Goal: Task Accomplishment & Management: Manage account settings

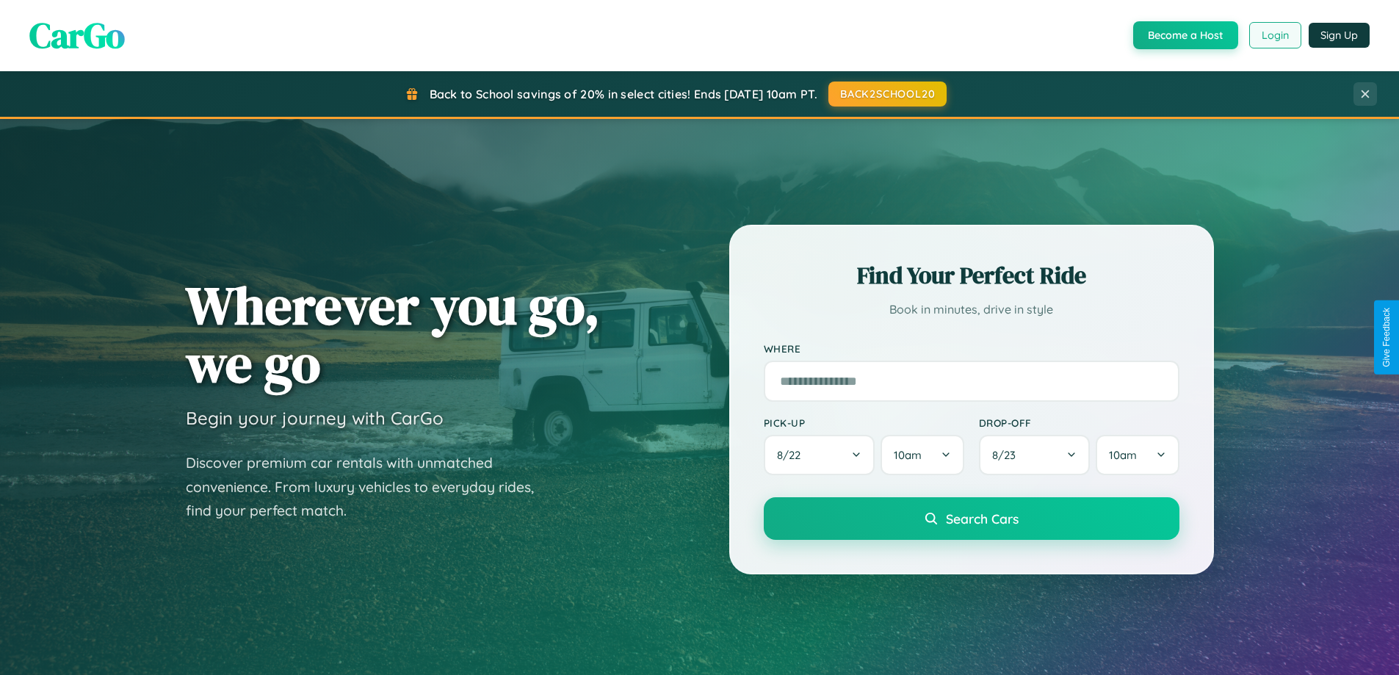
click at [1274, 35] on button "Login" at bounding box center [1275, 35] width 52 height 26
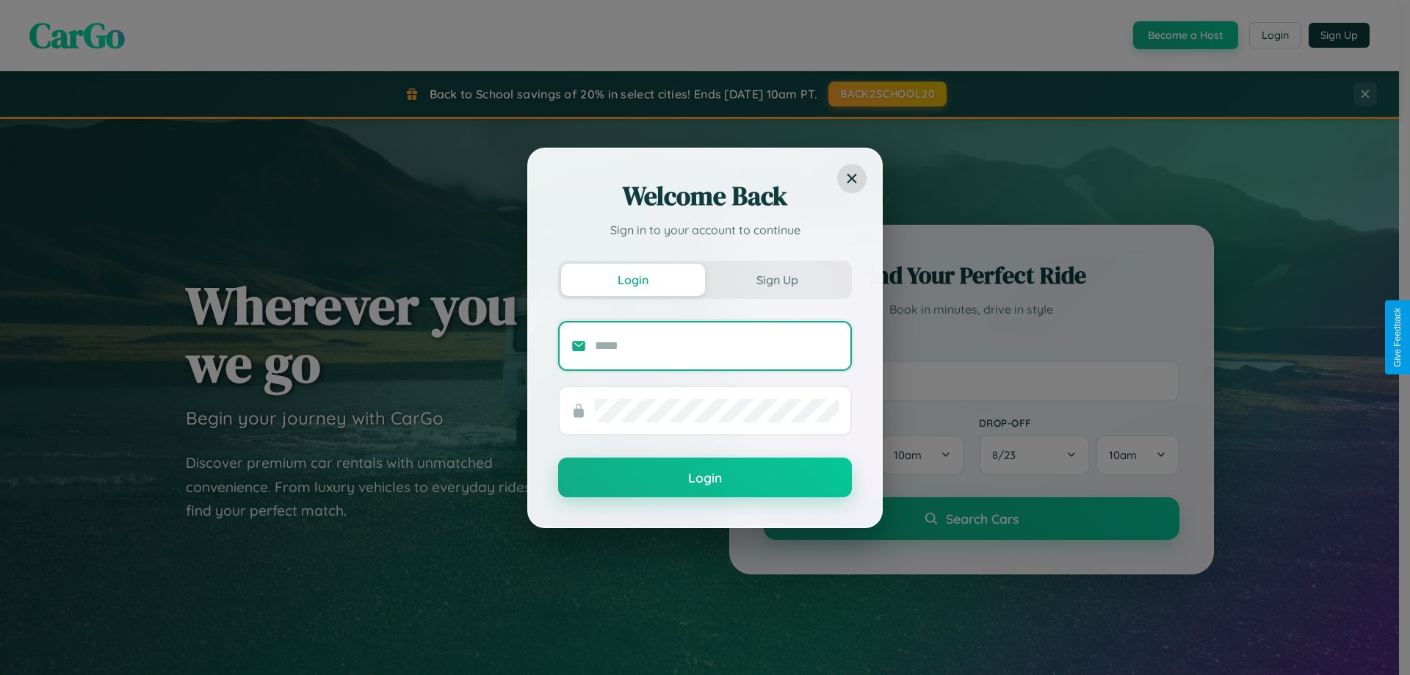
click at [717, 345] on input "text" at bounding box center [717, 346] width 244 height 24
type input "**********"
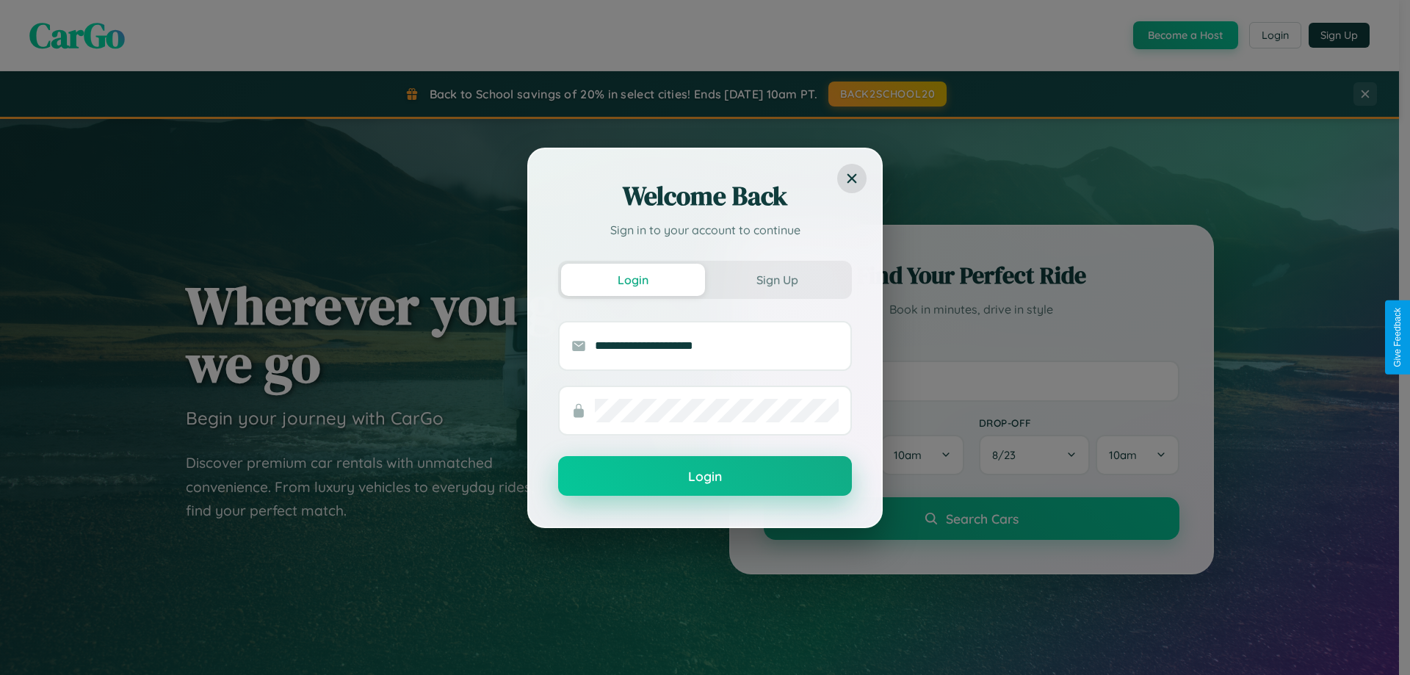
click at [705, 477] on button "Login" at bounding box center [705, 476] width 294 height 40
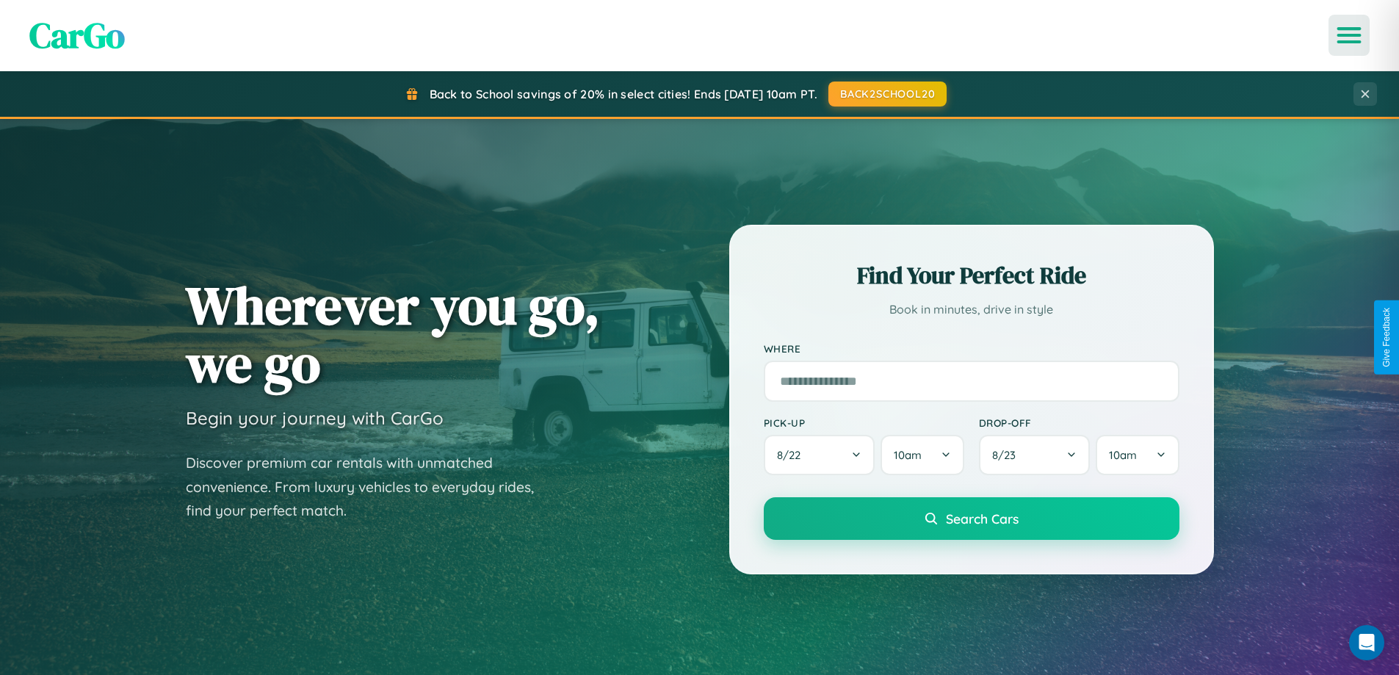
click at [1349, 35] on icon "Open menu" at bounding box center [1349, 35] width 21 height 13
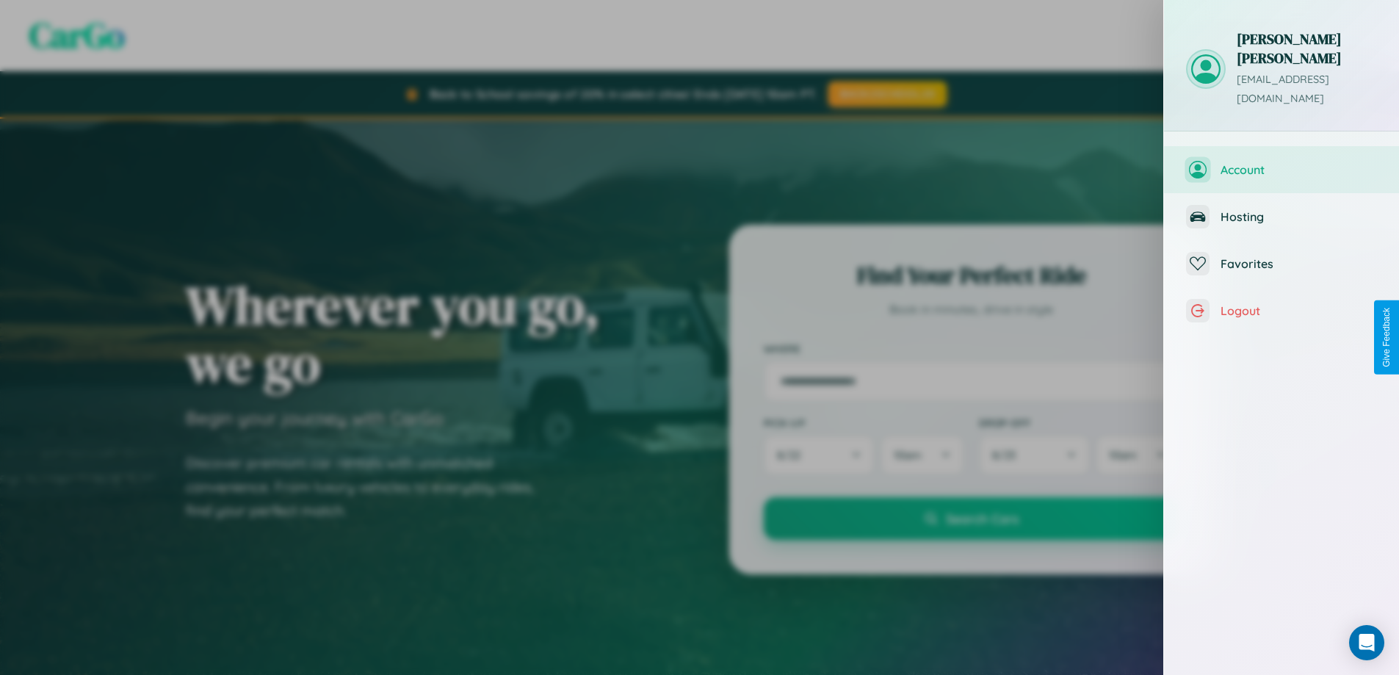
click at [1282, 162] on span "Account" at bounding box center [1299, 169] width 156 height 15
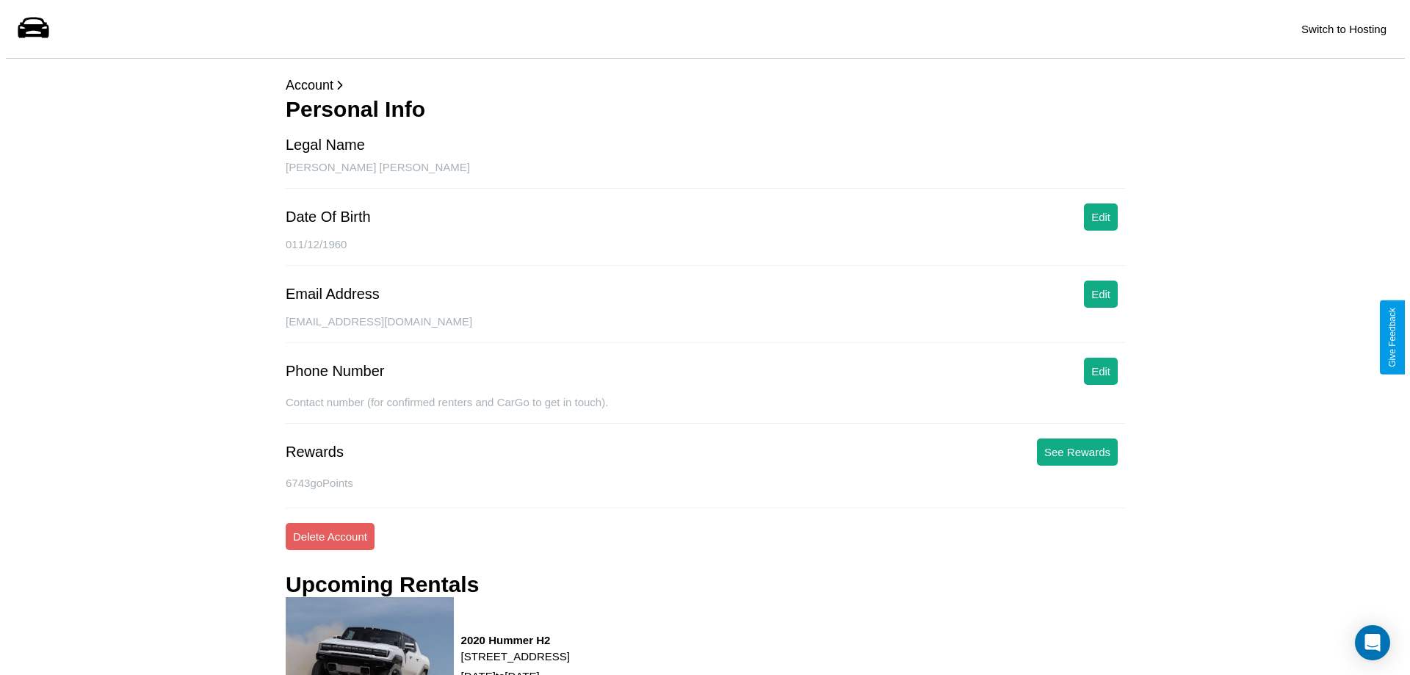
scroll to position [199, 0]
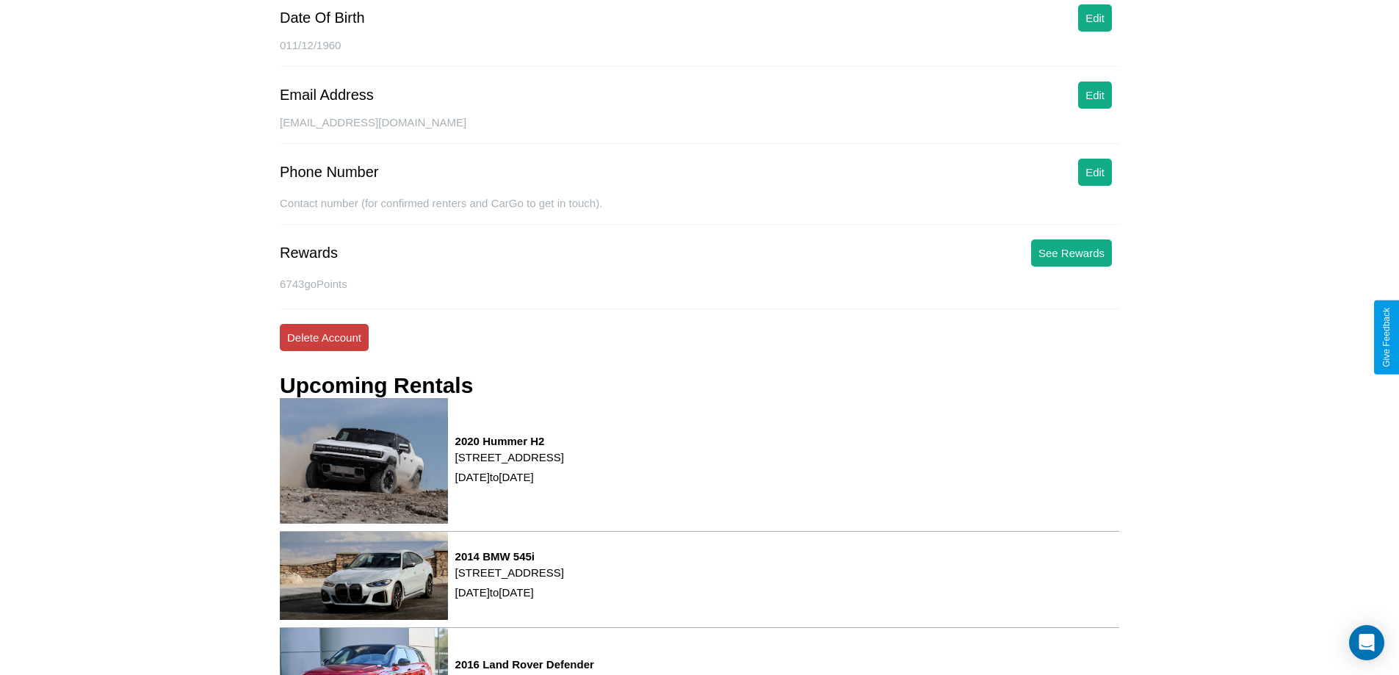
click at [324, 337] on button "Delete Account" at bounding box center [324, 337] width 89 height 27
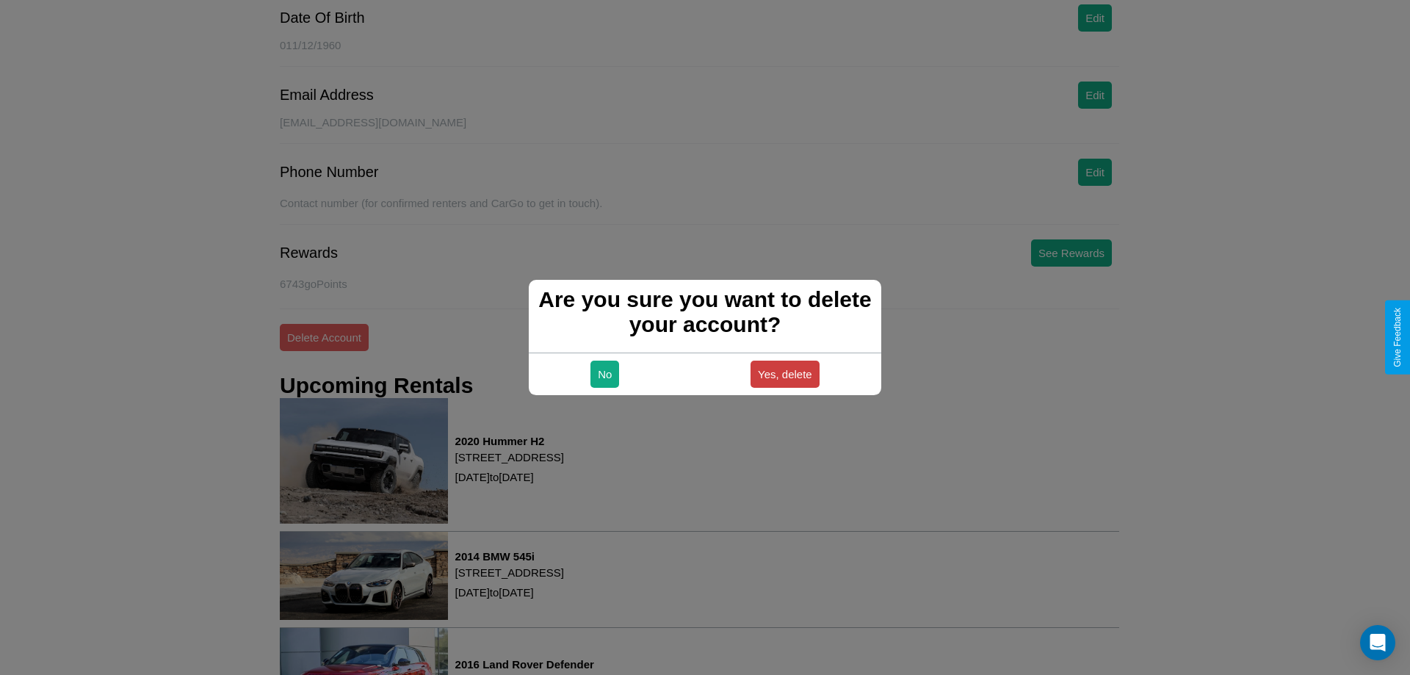
click at [784, 374] on button "Yes, delete" at bounding box center [785, 374] width 69 height 27
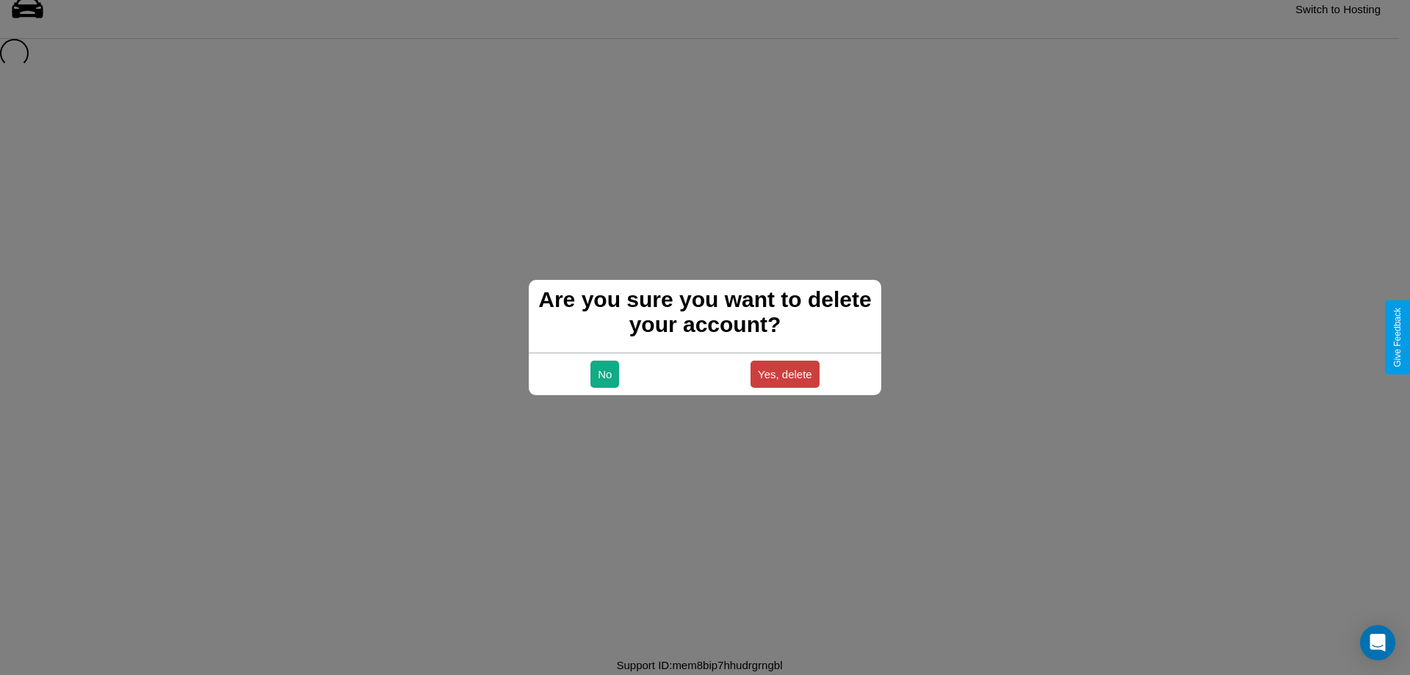
scroll to position [20, 0]
